Goal: Information Seeking & Learning: Understand process/instructions

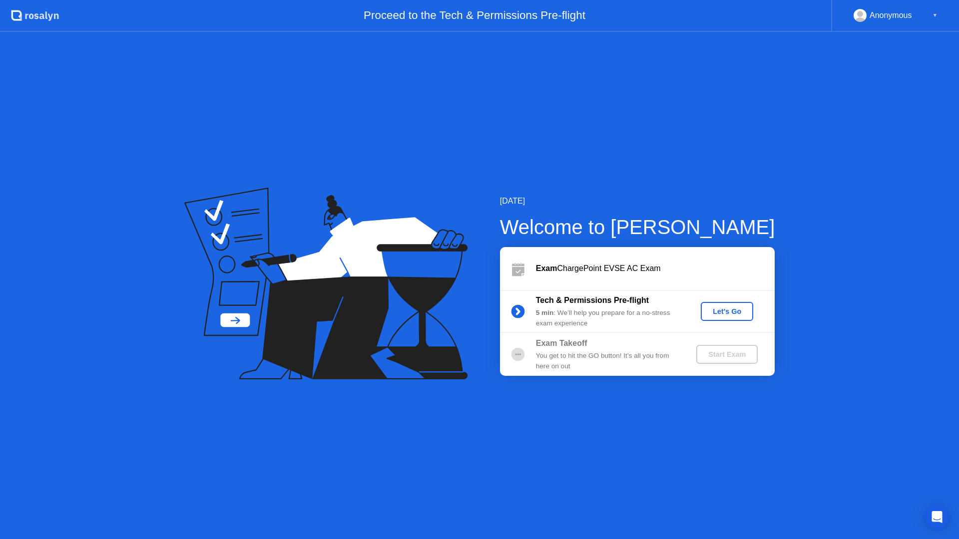
click at [732, 310] on div "Let's Go" at bounding box center [727, 312] width 44 height 8
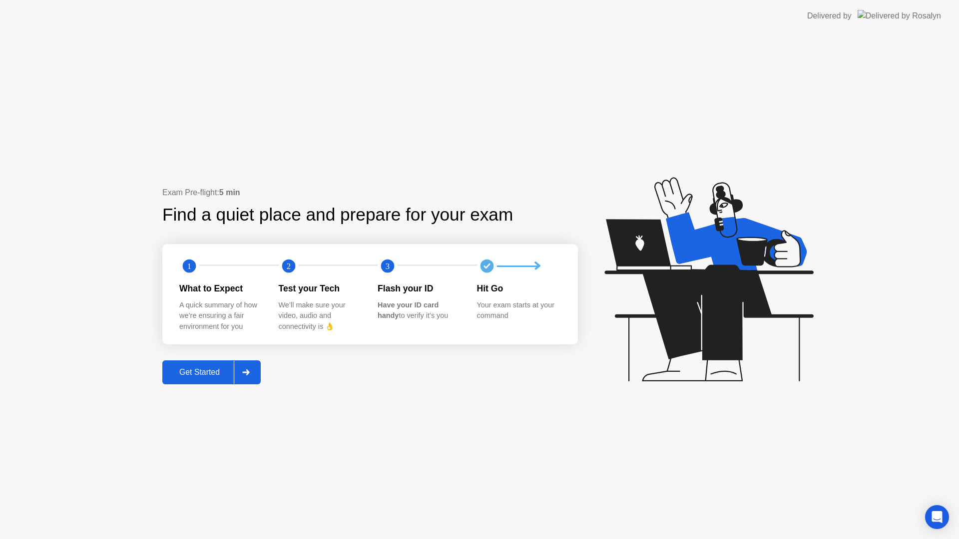
click at [215, 371] on div "Get Started" at bounding box center [199, 372] width 68 height 9
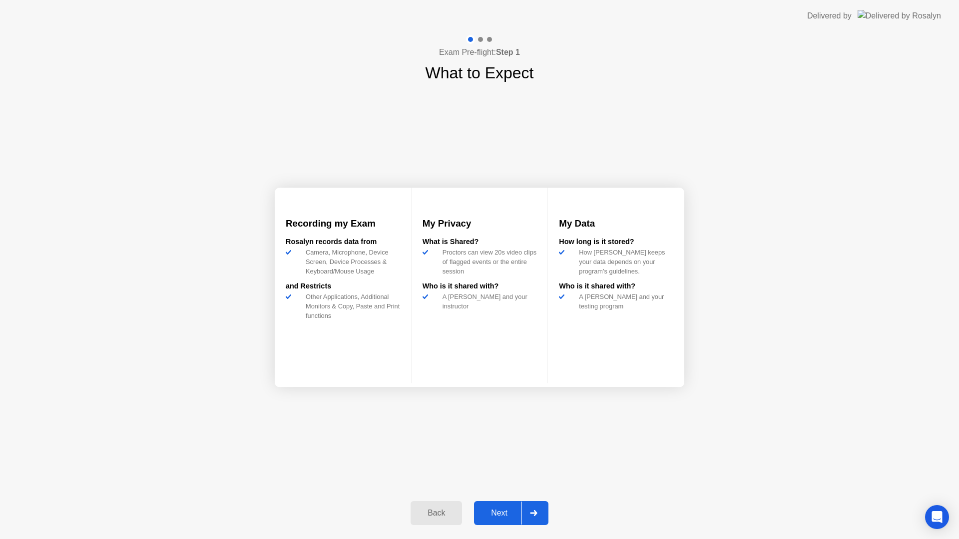
click at [506, 511] on div "Next" at bounding box center [499, 513] width 44 height 9
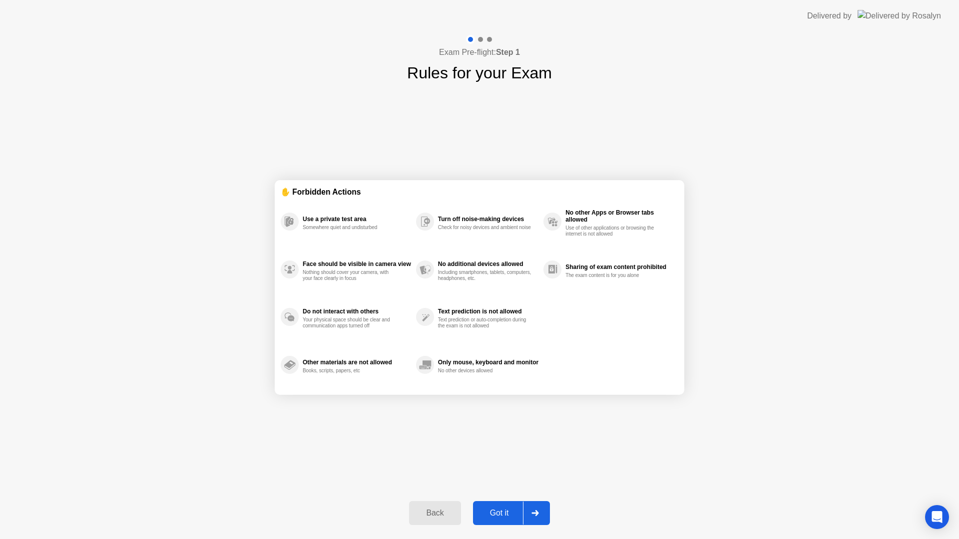
click at [504, 513] on div "Got it" at bounding box center [499, 513] width 47 height 9
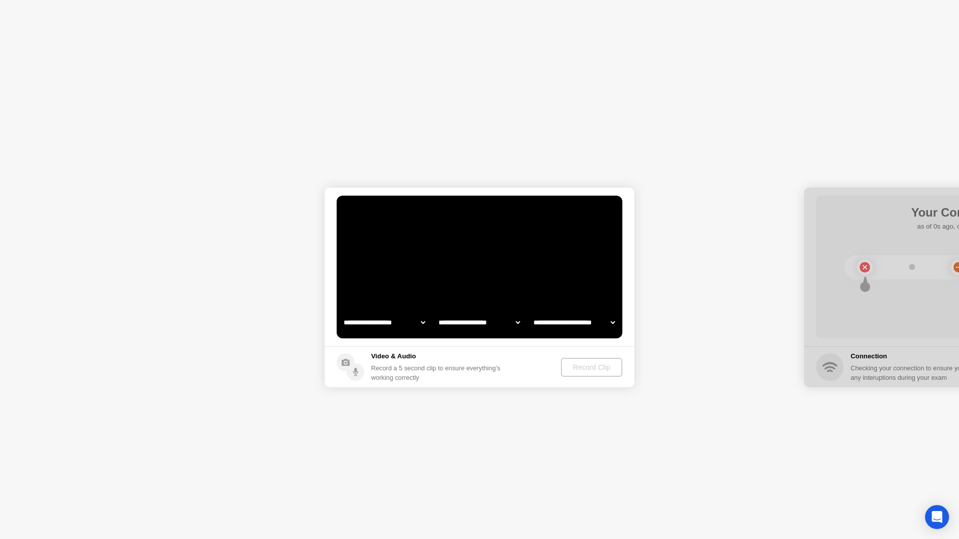
select select "*******"
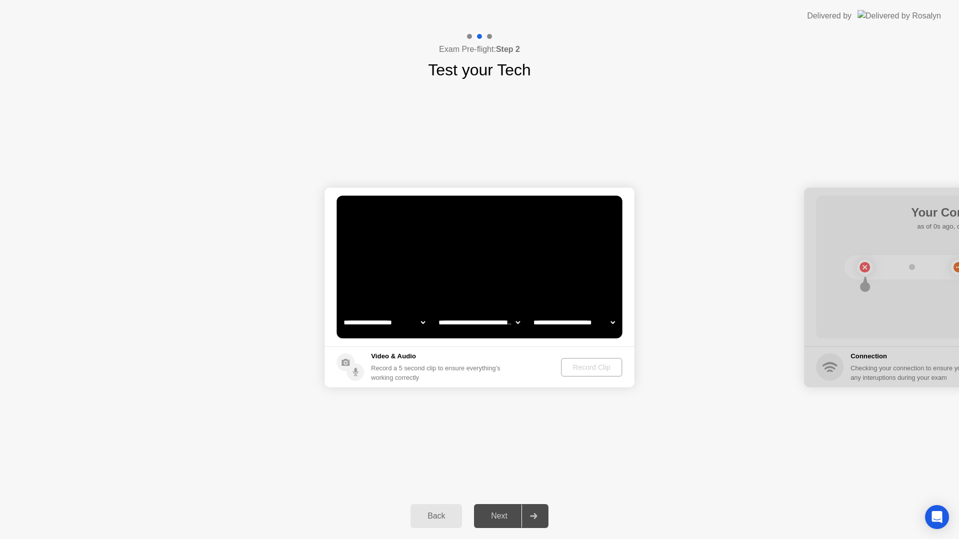
click at [508, 516] on div "Next" at bounding box center [499, 516] width 44 height 9
click at [509, 516] on div "Next" at bounding box center [499, 516] width 44 height 9
click at [534, 515] on icon at bounding box center [533, 516] width 7 height 6
click at [536, 513] on icon at bounding box center [533, 516] width 7 height 6
click at [451, 517] on div "Back" at bounding box center [436, 516] width 45 height 9
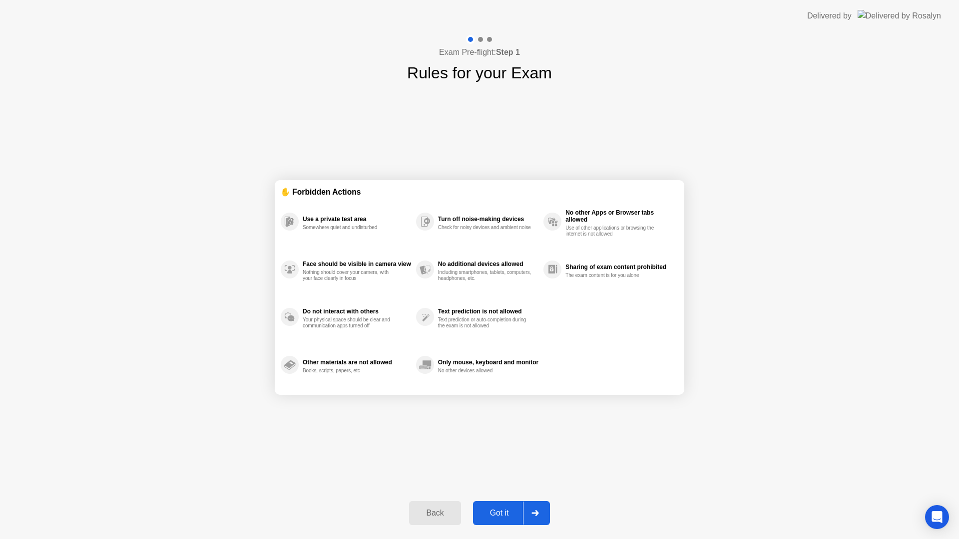
click at [447, 518] on div "Back" at bounding box center [434, 513] width 45 height 9
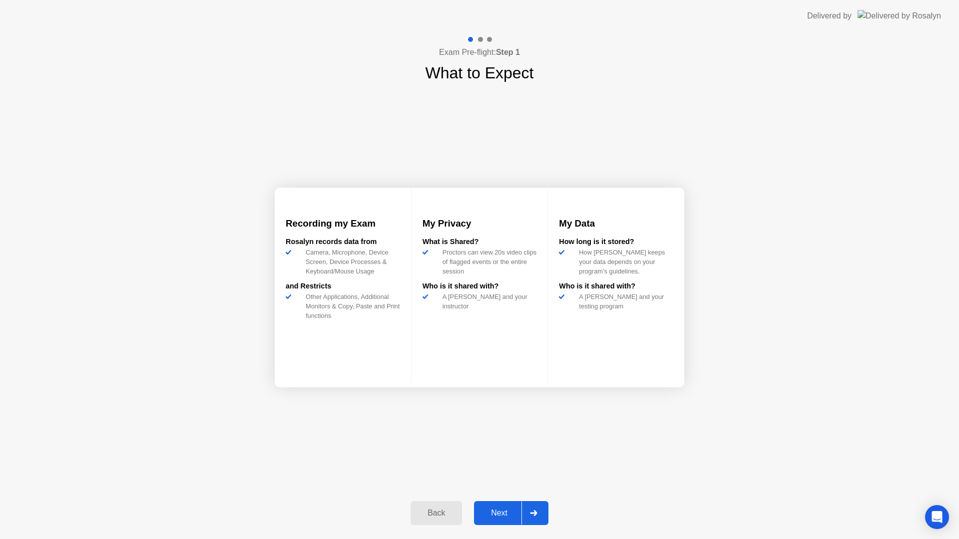
click at [448, 518] on div "Back" at bounding box center [436, 513] width 45 height 9
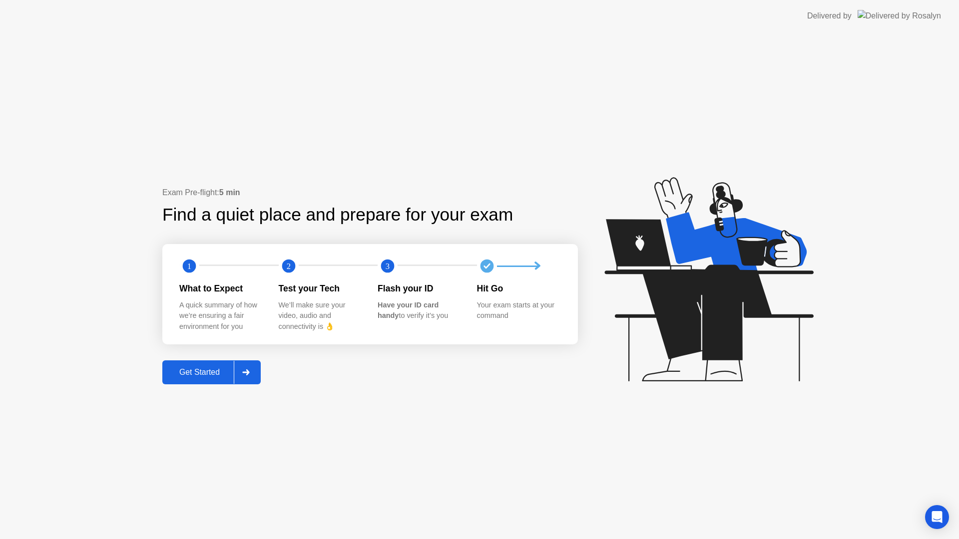
drag, startPoint x: 247, startPoint y: 369, endPoint x: 253, endPoint y: 368, distance: 6.7
click at [836, 75] on div "Exam Pre-flight: 5 min Find a quiet place and prepare for your exam 1 2 3 What …" at bounding box center [479, 285] width 959 height 507
drag, startPoint x: 815, startPoint y: 92, endPoint x: 851, endPoint y: 201, distance: 114.7
click at [813, 202] on app-layout-with-logo "Delivered by Exam Pre-flight: 5 min Find a quiet place and prepare for your exa…" at bounding box center [479, 269] width 959 height 539
